Goal: Information Seeking & Learning: Understand process/instructions

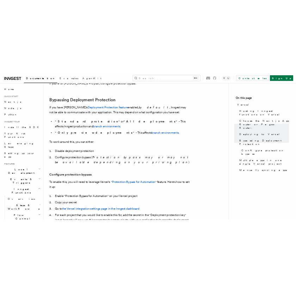
scroll to position [520, 0]
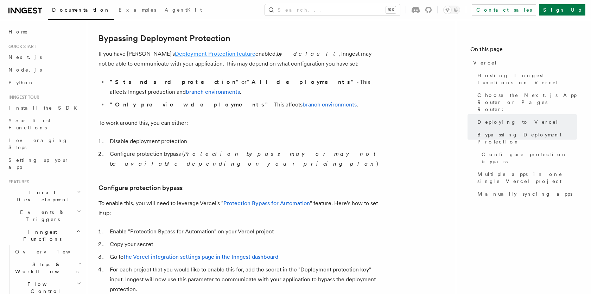
click at [209, 54] on link "Deployment Protection feature" at bounding box center [215, 53] width 81 height 7
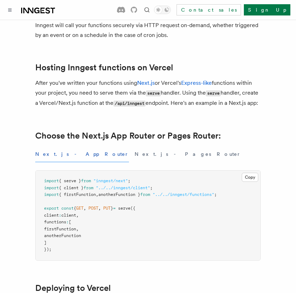
scroll to position [0, 0]
